Goal: Task Accomplishment & Management: Use online tool/utility

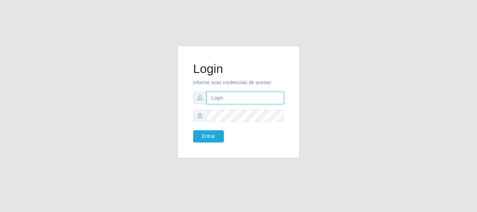
click at [247, 98] on input "text" at bounding box center [245, 98] width 77 height 12
type input "R"
click at [235, 97] on input "ritaiwof@" at bounding box center [245, 98] width 77 height 12
type input "ritaiwof@B5"
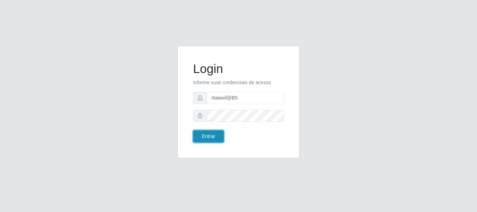
click at [215, 136] on button "Entrar" at bounding box center [208, 136] width 31 height 12
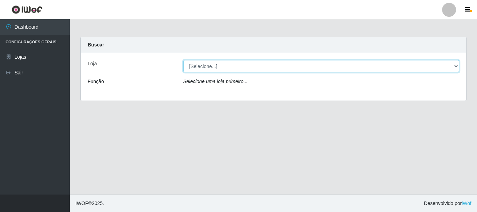
click at [217, 66] on select "[Selecione...] Bemais Supermercados - B5 Anatólia" at bounding box center [321, 66] width 276 height 12
select select "405"
click at [183, 60] on select "[Selecione...] Bemais Supermercados - B5 Anatólia" at bounding box center [321, 66] width 276 height 12
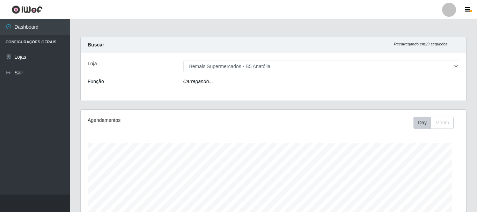
click at [220, 87] on div "Carregando..." at bounding box center [321, 83] width 286 height 10
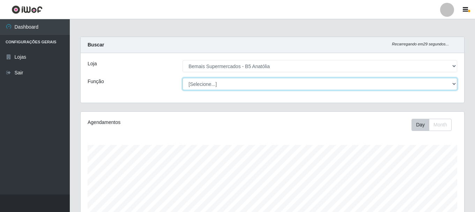
click at [223, 84] on select "[Selecione...] ASG ASG + ASG ++ Auxiliar de Estacionamento Auxiliar de Estacion…" at bounding box center [319, 84] width 275 height 12
click at [182, 78] on select "[Selecione...] ASG ASG + ASG ++ Auxiliar de Estacionamento Auxiliar de Estacion…" at bounding box center [319, 84] width 275 height 12
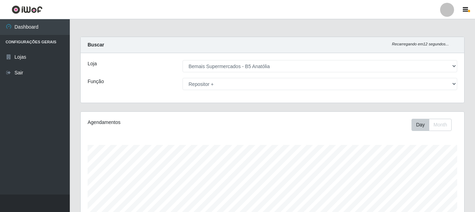
click at [149, 122] on div "Agendamentos" at bounding box center [162, 122] width 148 height 7
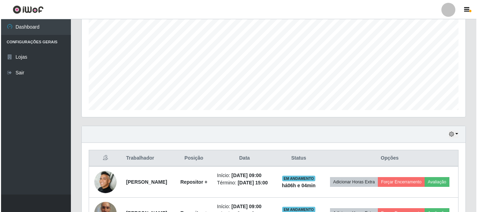
scroll to position [189, 0]
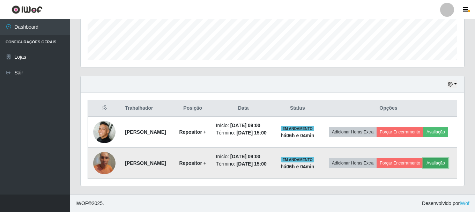
click at [436, 164] on button "Avaliação" at bounding box center [435, 163] width 25 height 10
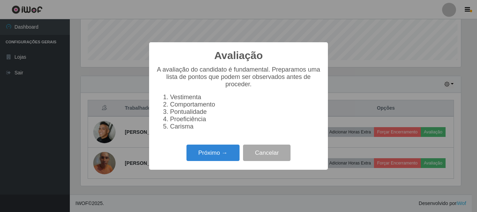
scroll to position [145, 380]
click at [230, 155] on button "Próximo →" at bounding box center [212, 152] width 53 height 16
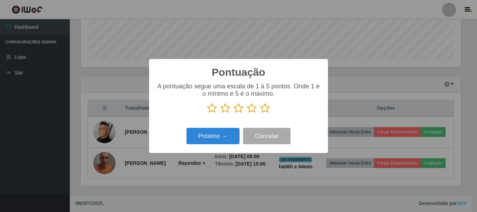
click at [269, 106] on icon at bounding box center [265, 108] width 10 height 10
click at [260, 113] on input "radio" at bounding box center [260, 113] width 0 height 0
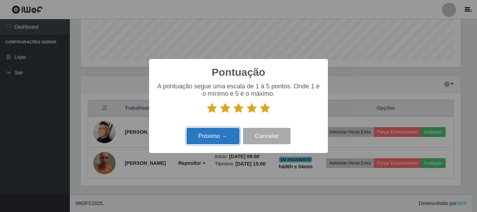
click at [223, 135] on button "Próximo →" at bounding box center [212, 136] width 53 height 16
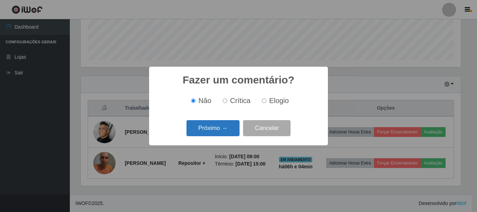
click at [222, 129] on button "Próximo →" at bounding box center [212, 128] width 53 height 16
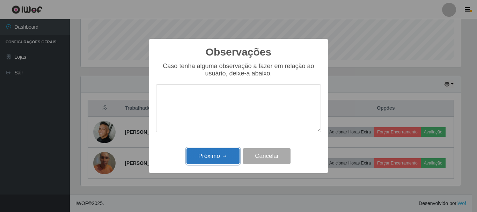
drag, startPoint x: 222, startPoint y: 156, endPoint x: 231, endPoint y: 156, distance: 8.7
click at [221, 156] on button "Próximo →" at bounding box center [212, 156] width 53 height 16
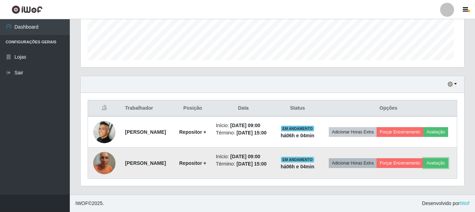
scroll to position [145, 383]
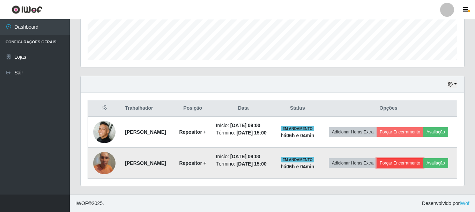
click at [400, 162] on button "Forçar Encerramento" at bounding box center [399, 163] width 47 height 10
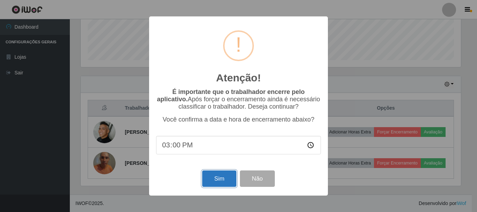
click at [210, 177] on button "Sim" at bounding box center [219, 178] width 34 height 16
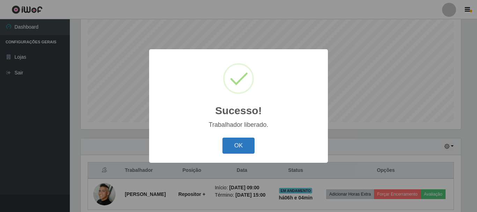
click at [243, 149] on button "OK" at bounding box center [238, 145] width 32 height 16
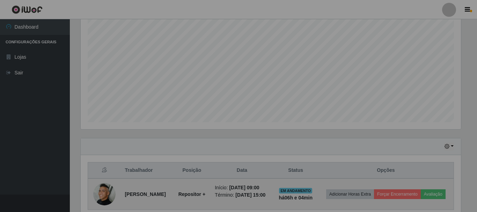
scroll to position [145, 383]
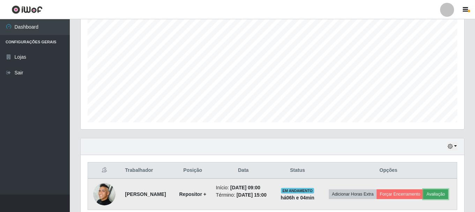
click at [431, 193] on button "Avaliação" at bounding box center [435, 194] width 25 height 10
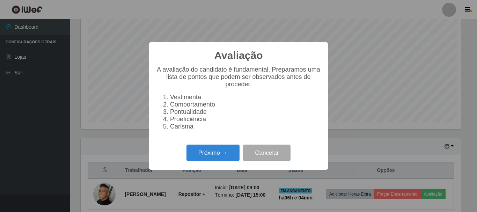
scroll to position [145, 380]
click at [212, 152] on button "Próximo →" at bounding box center [212, 152] width 53 height 16
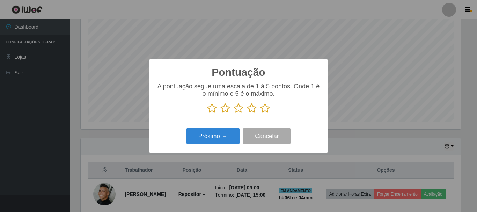
click at [265, 113] on icon at bounding box center [265, 108] width 10 height 10
click at [260, 113] on input "radio" at bounding box center [260, 113] width 0 height 0
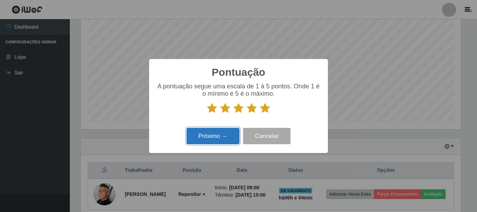
click at [219, 133] on button "Próximo →" at bounding box center [212, 136] width 53 height 16
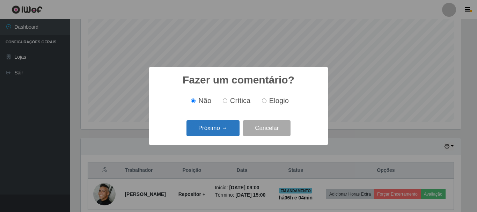
click at [217, 123] on button "Próximo →" at bounding box center [212, 128] width 53 height 16
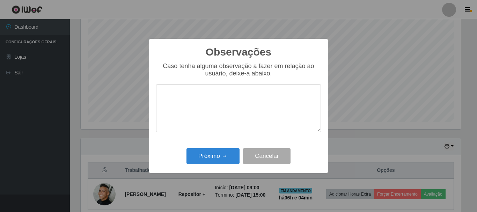
click at [221, 148] on div "Próximo → Cancelar" at bounding box center [238, 156] width 165 height 20
click at [220, 154] on button "Próximo →" at bounding box center [212, 156] width 53 height 16
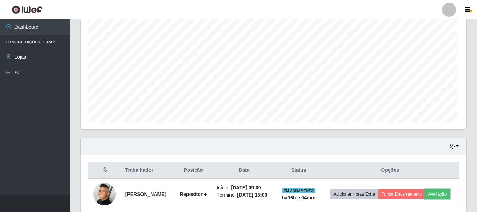
scroll to position [145, 383]
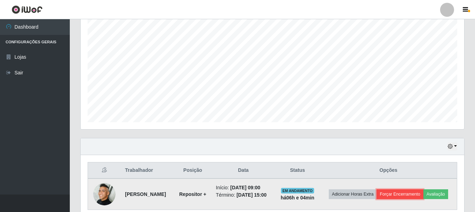
click at [404, 194] on button "Forçar Encerramento" at bounding box center [399, 194] width 47 height 10
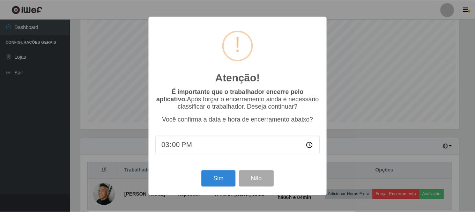
scroll to position [145, 380]
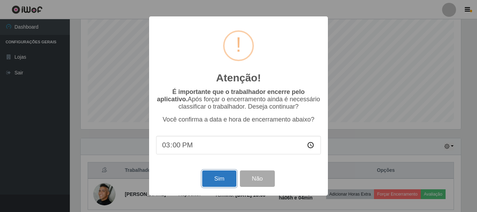
click at [215, 183] on button "Sim" at bounding box center [219, 178] width 34 height 16
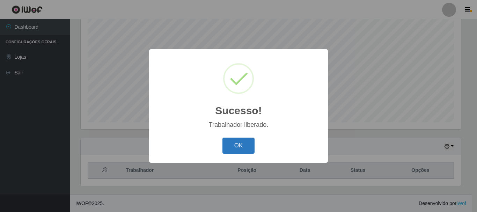
click at [233, 151] on button "OK" at bounding box center [238, 145] width 32 height 16
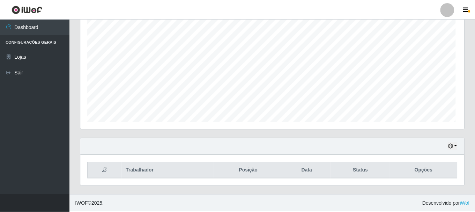
scroll to position [0, 0]
click at [183, 183] on div "Trabalhador Posição Data Status Opções" at bounding box center [272, 170] width 383 height 31
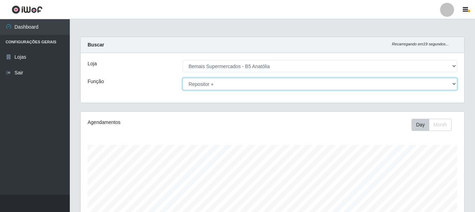
click at [222, 88] on select "[Selecione...] ASG ASG + ASG ++ Auxiliar de Estacionamento Auxiliar de Estacion…" at bounding box center [319, 84] width 275 height 12
select select "72"
click at [182, 78] on select "[Selecione...] ASG ASG + ASG ++ Auxiliar de Estacionamento Auxiliar de Estacion…" at bounding box center [319, 84] width 275 height 12
